Goal: Information Seeking & Learning: Check status

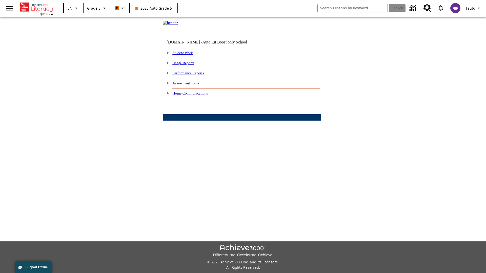
click at [193, 75] on link "Performance Reports" at bounding box center [187, 73] width 31 height 4
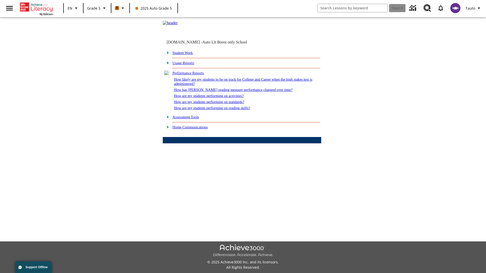
click at [230, 92] on link "How has [PERSON_NAME] reading measure performance changed over time?" at bounding box center [233, 90] width 118 height 4
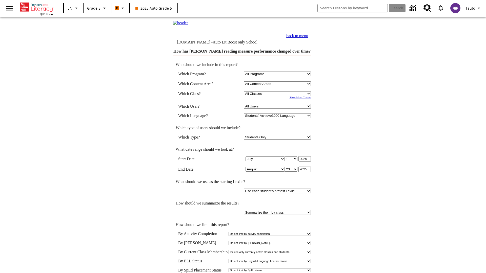
select select "11133131"
